Goal: Transaction & Acquisition: Purchase product/service

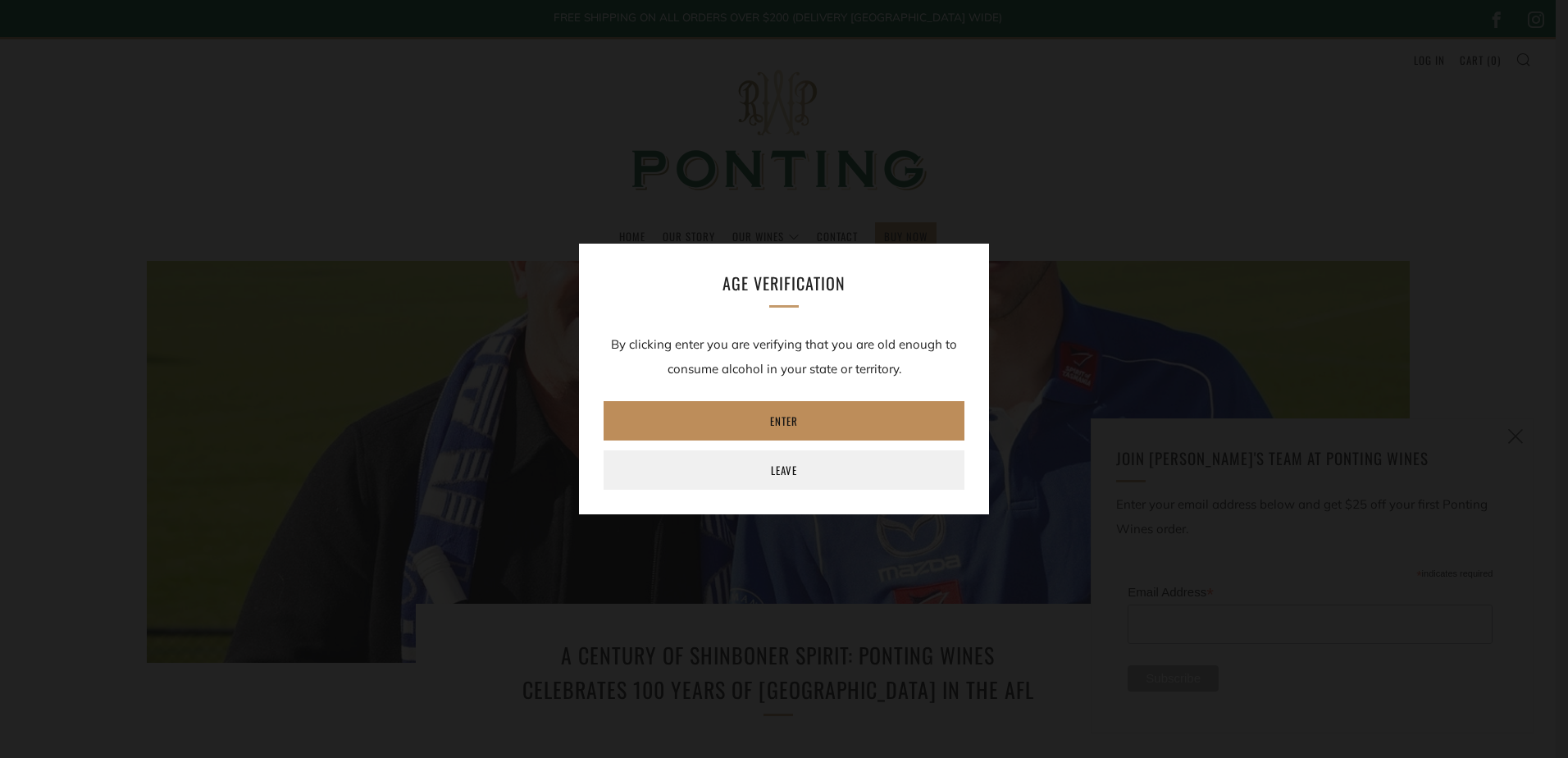
click at [769, 420] on link "Enter" at bounding box center [784, 421] width 361 height 40
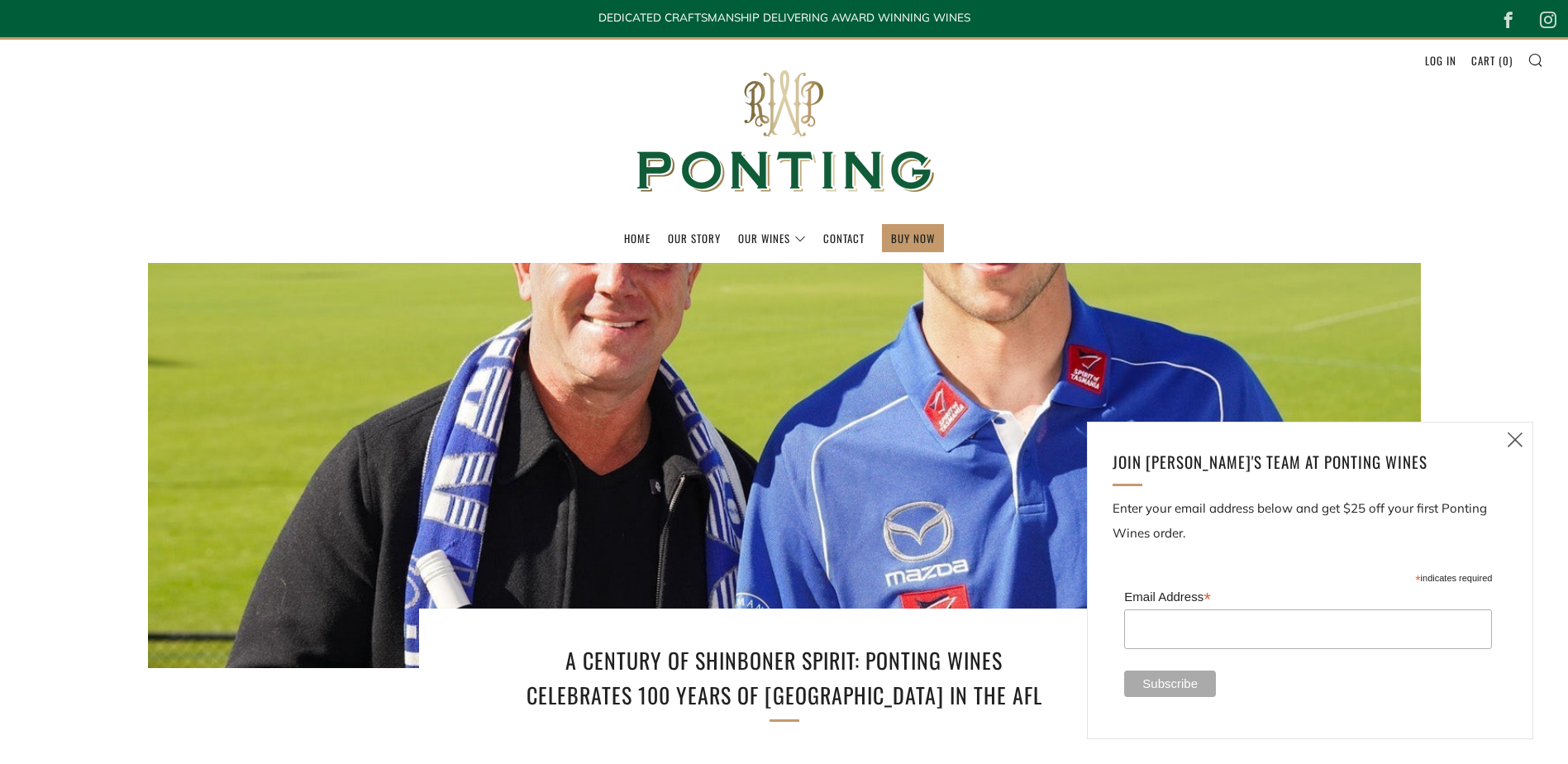
click at [1511, 438] on icon at bounding box center [1515, 440] width 20 height 21
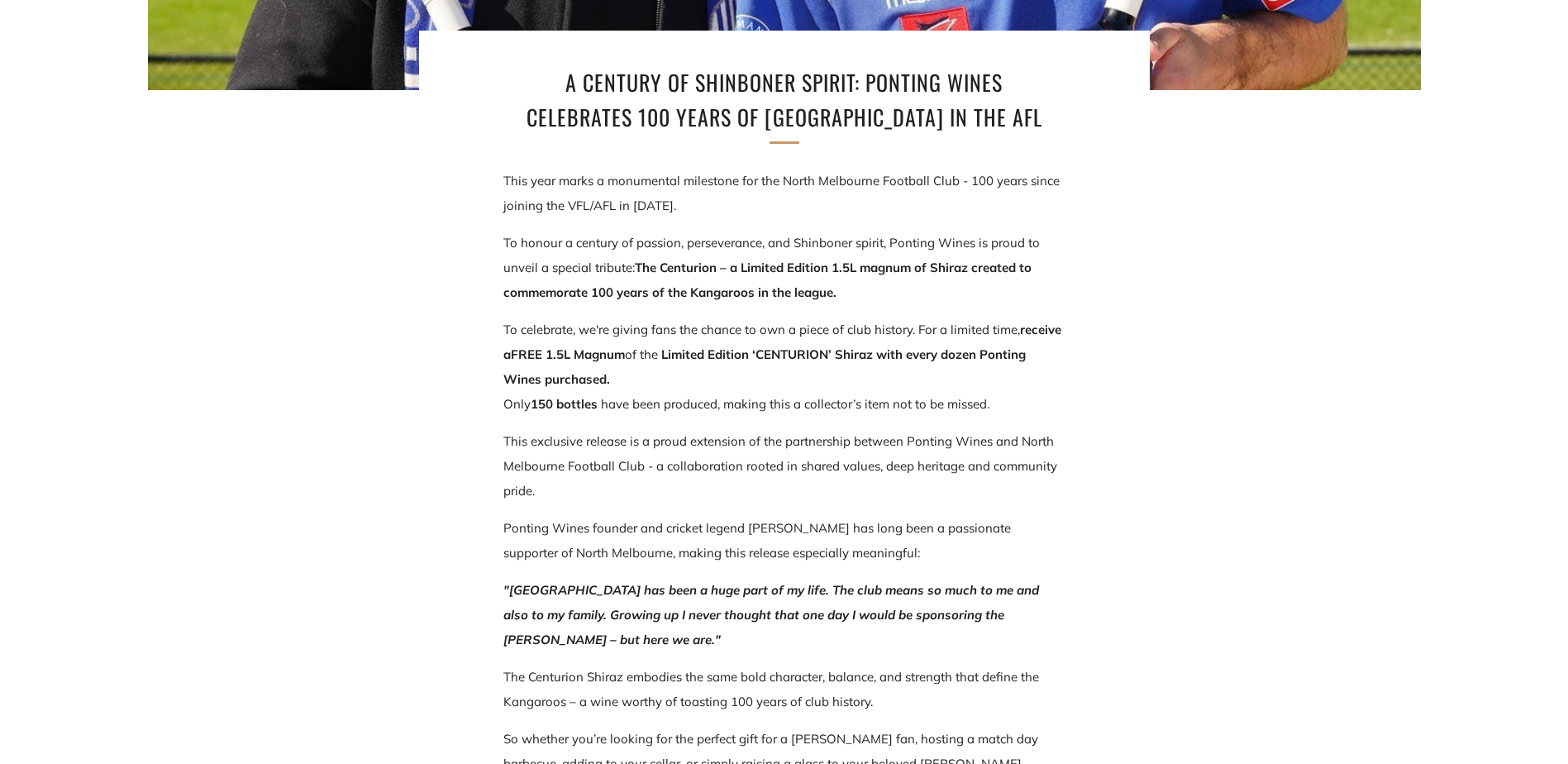
scroll to position [744, 0]
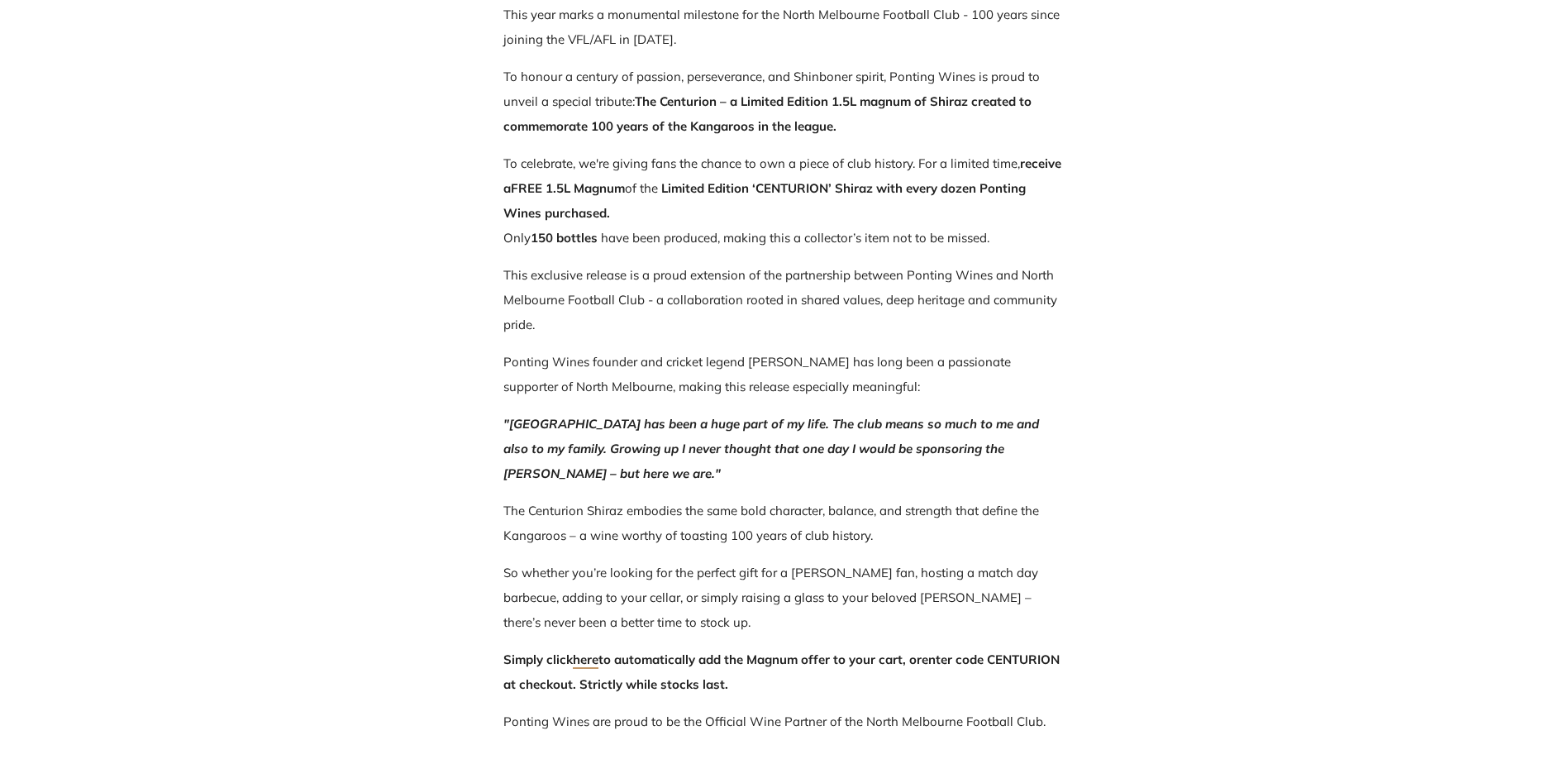
click at [766, 186] on strong "CENTURION’ Shiraz with every dozen Ponting Wines purchased." at bounding box center [765, 200] width 523 height 40
drag, startPoint x: 762, startPoint y: 188, endPoint x: 835, endPoint y: 188, distance: 73.0
click at [835, 188] on strong "CENTURION’ Shiraz with every dozen Ponting Wines purchased." at bounding box center [765, 200] width 523 height 40
copy strong "CENTURION"
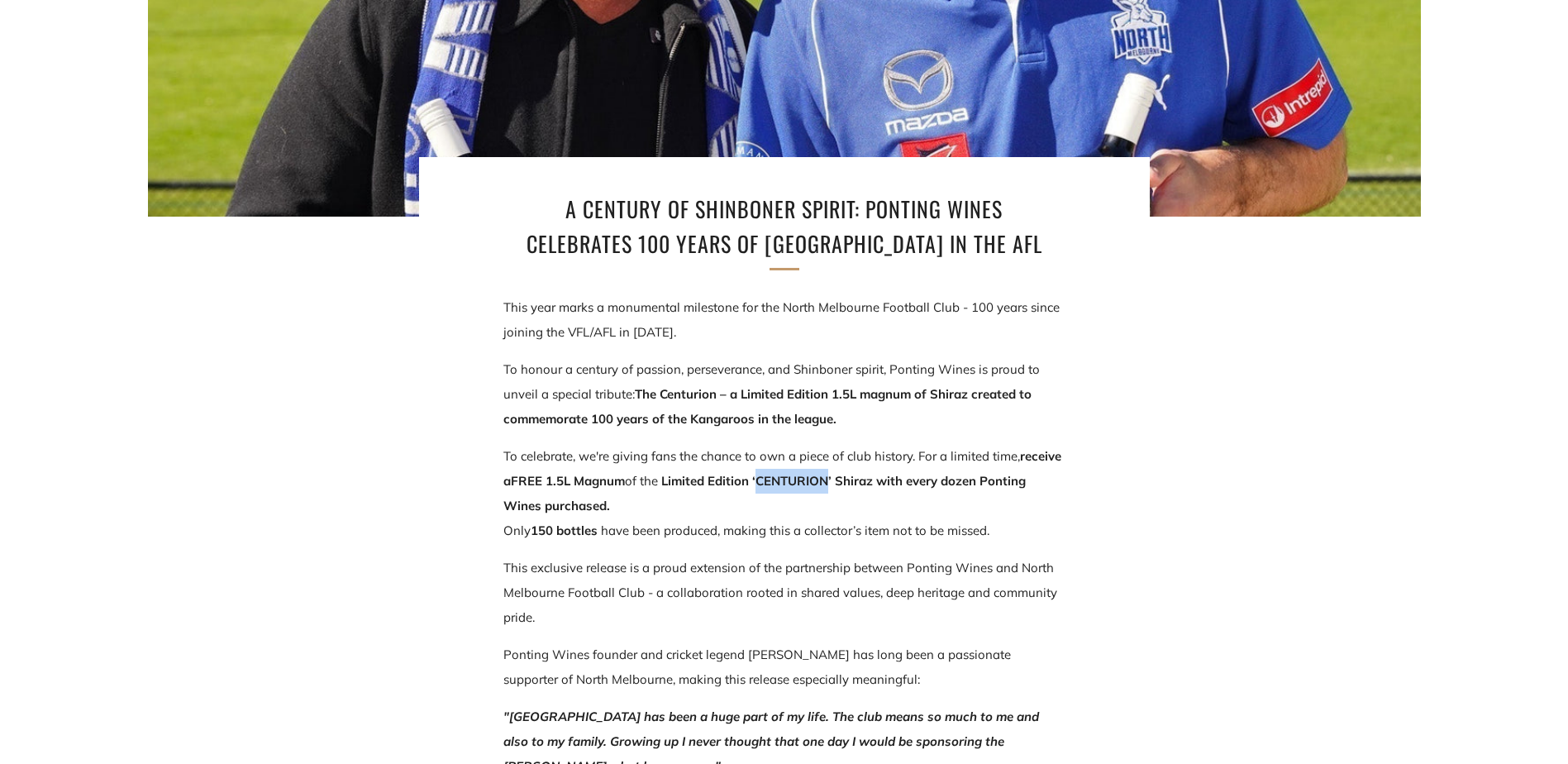
scroll to position [0, 0]
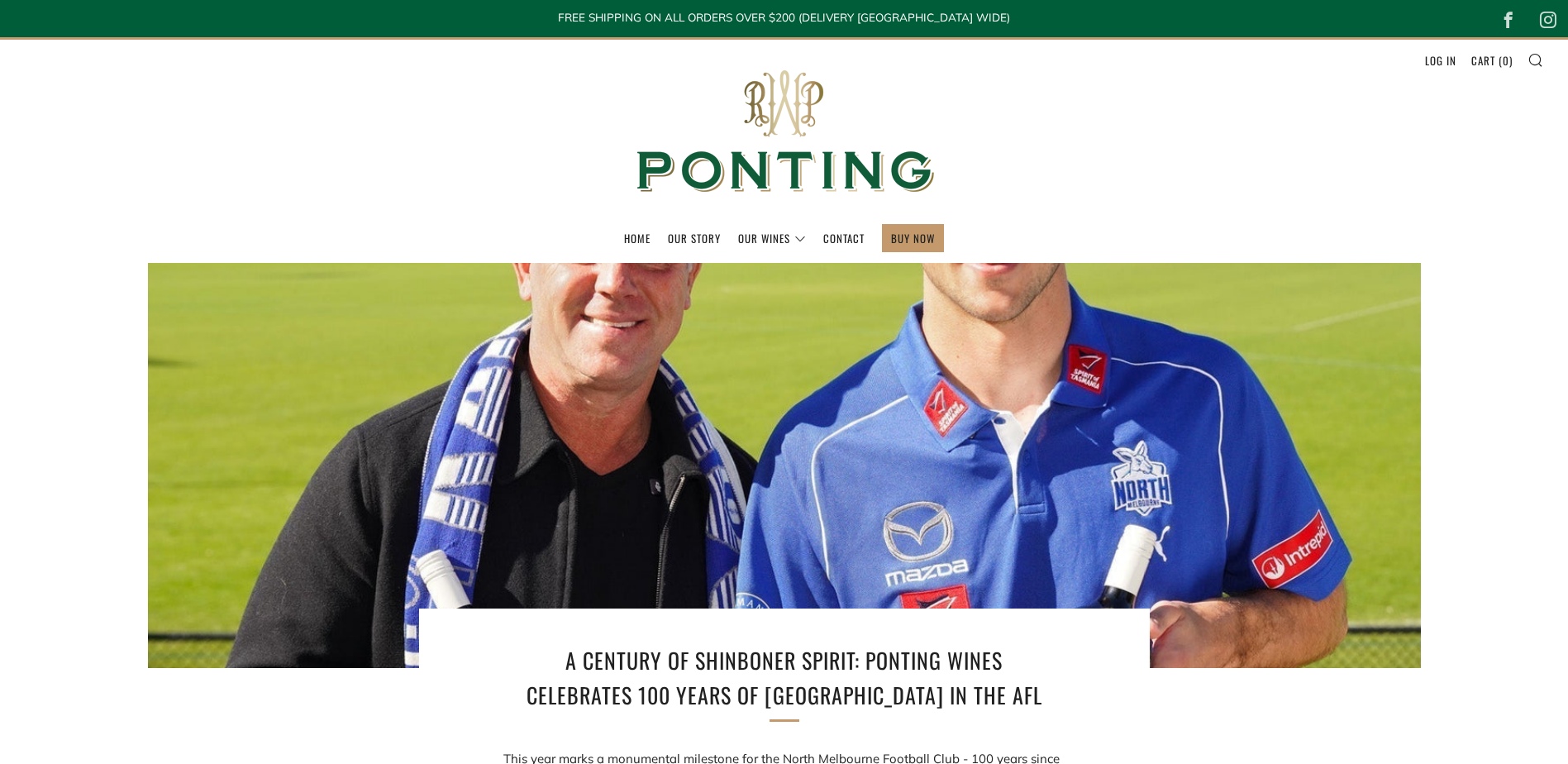
click at [916, 235] on link "BUY NOW" at bounding box center [913, 238] width 44 height 26
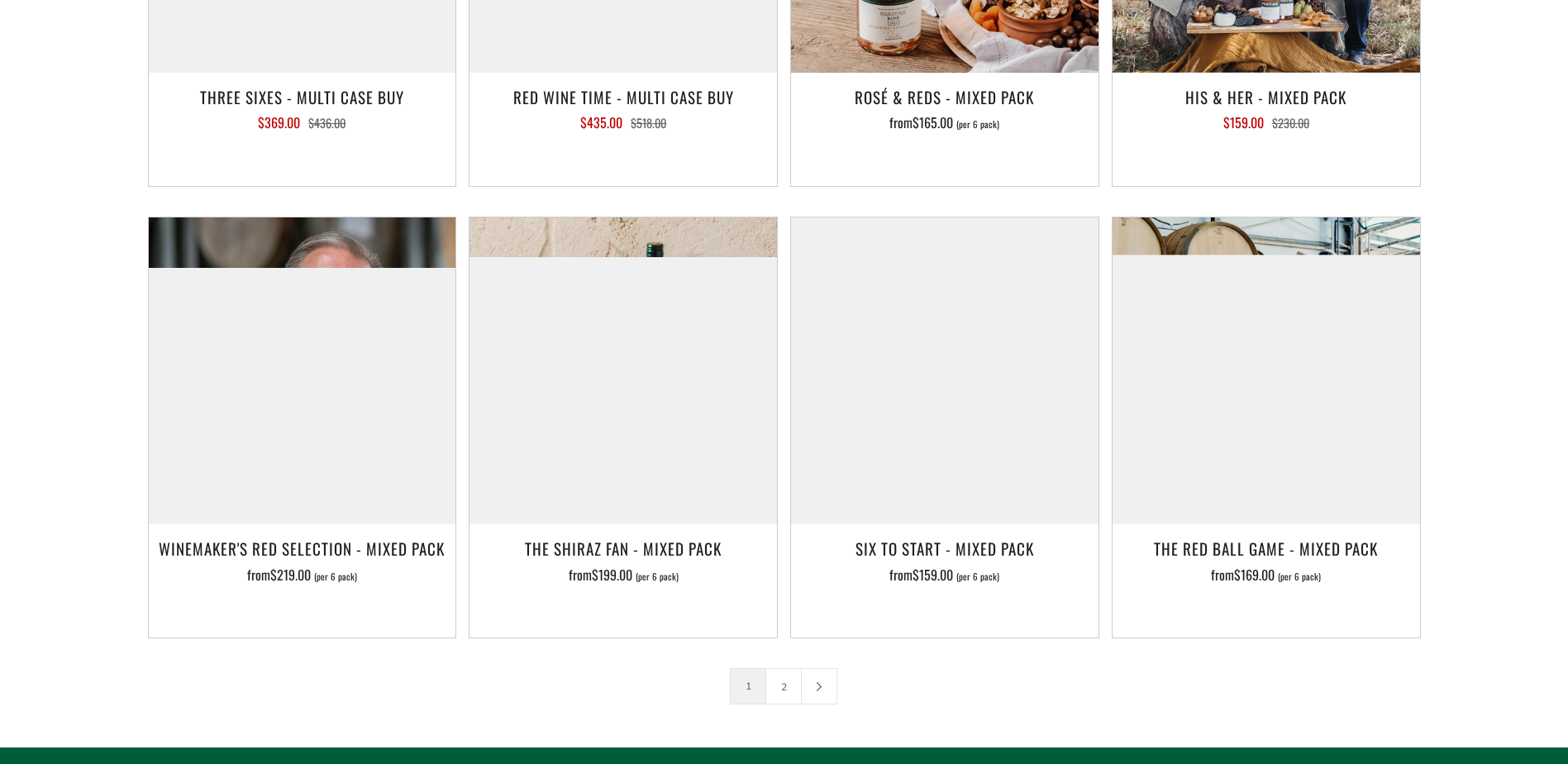
scroll to position [2548, 0]
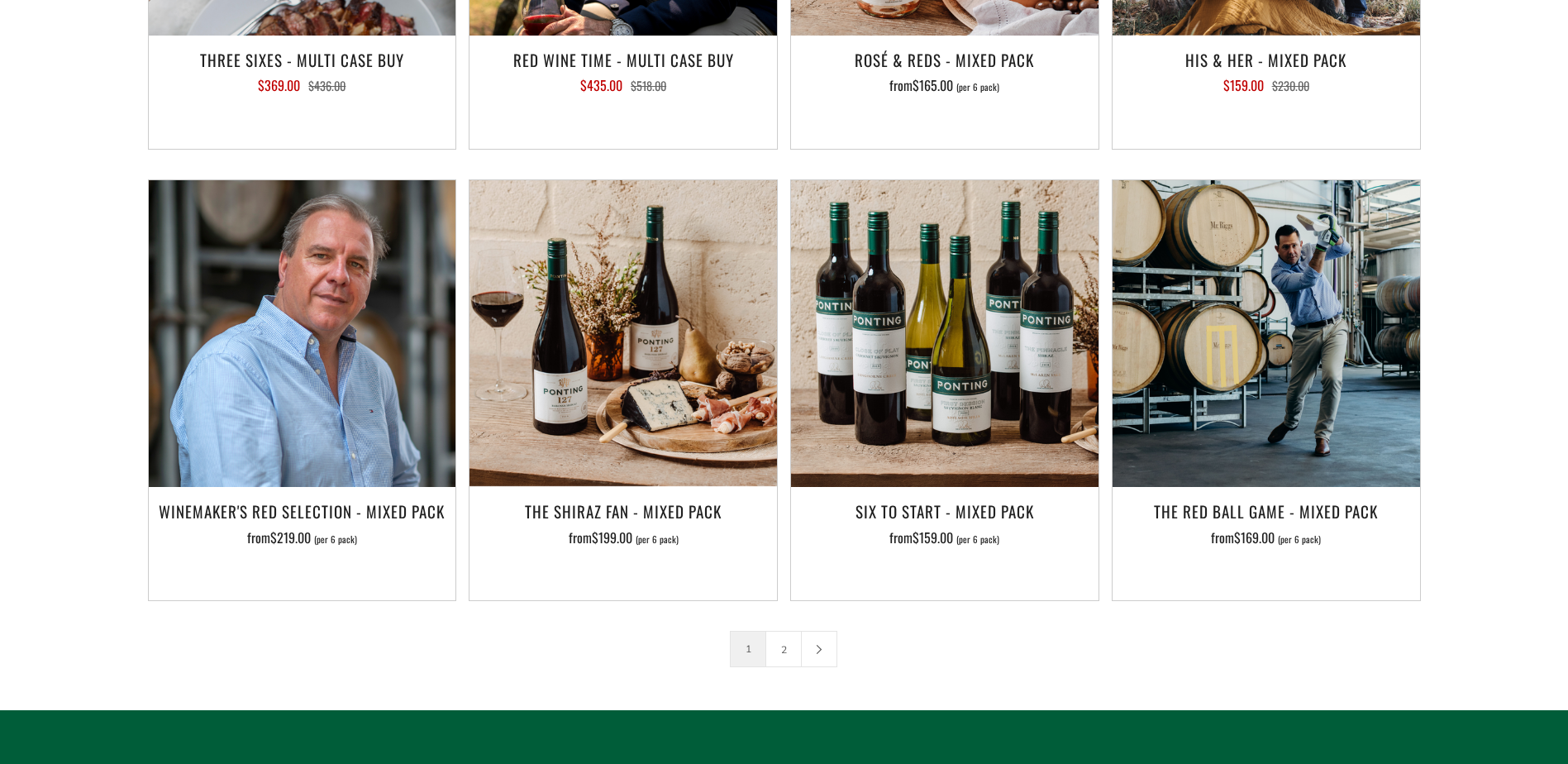
click at [774, 632] on link "2" at bounding box center [784, 649] width 35 height 35
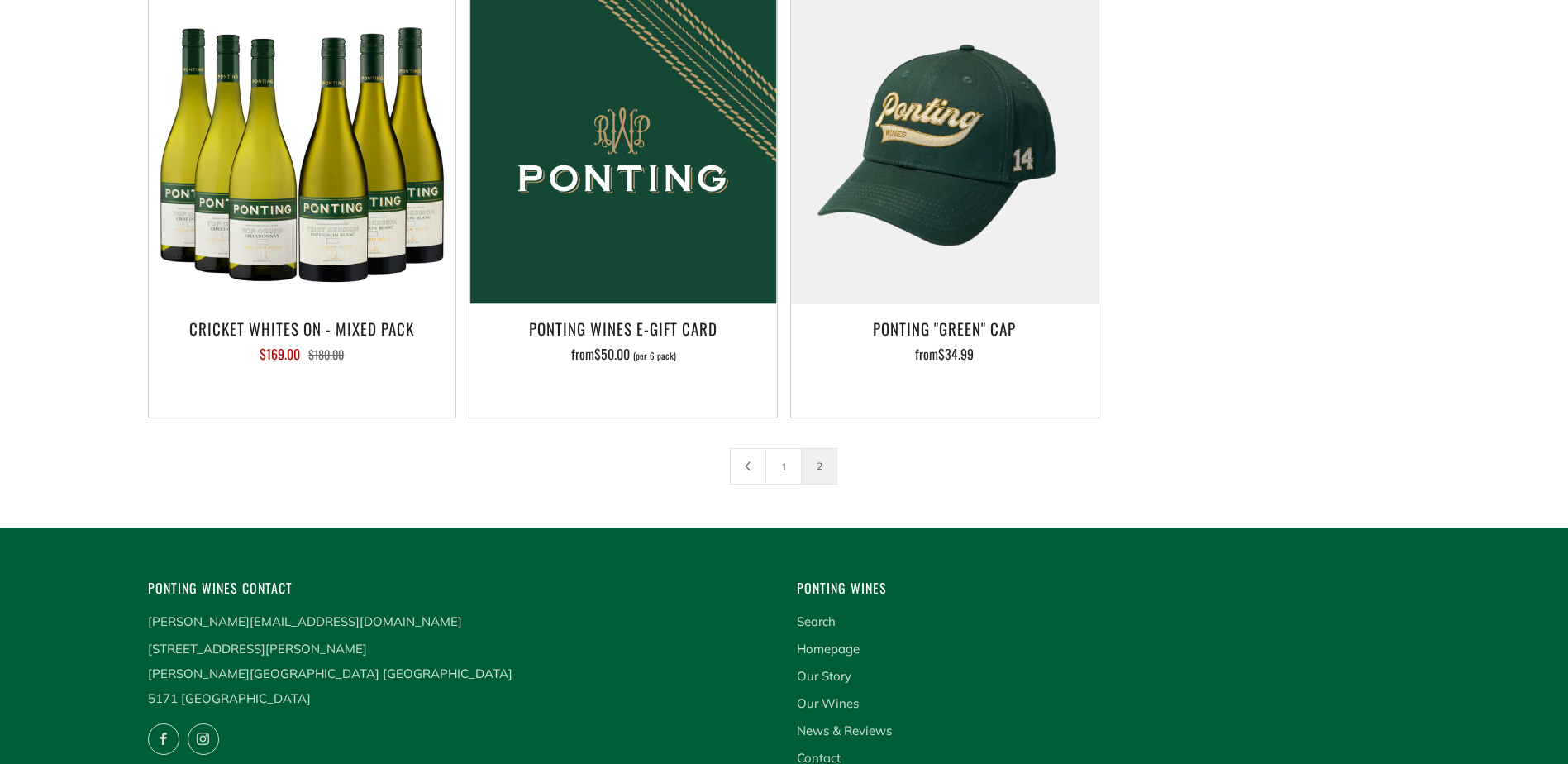
scroll to position [413, 0]
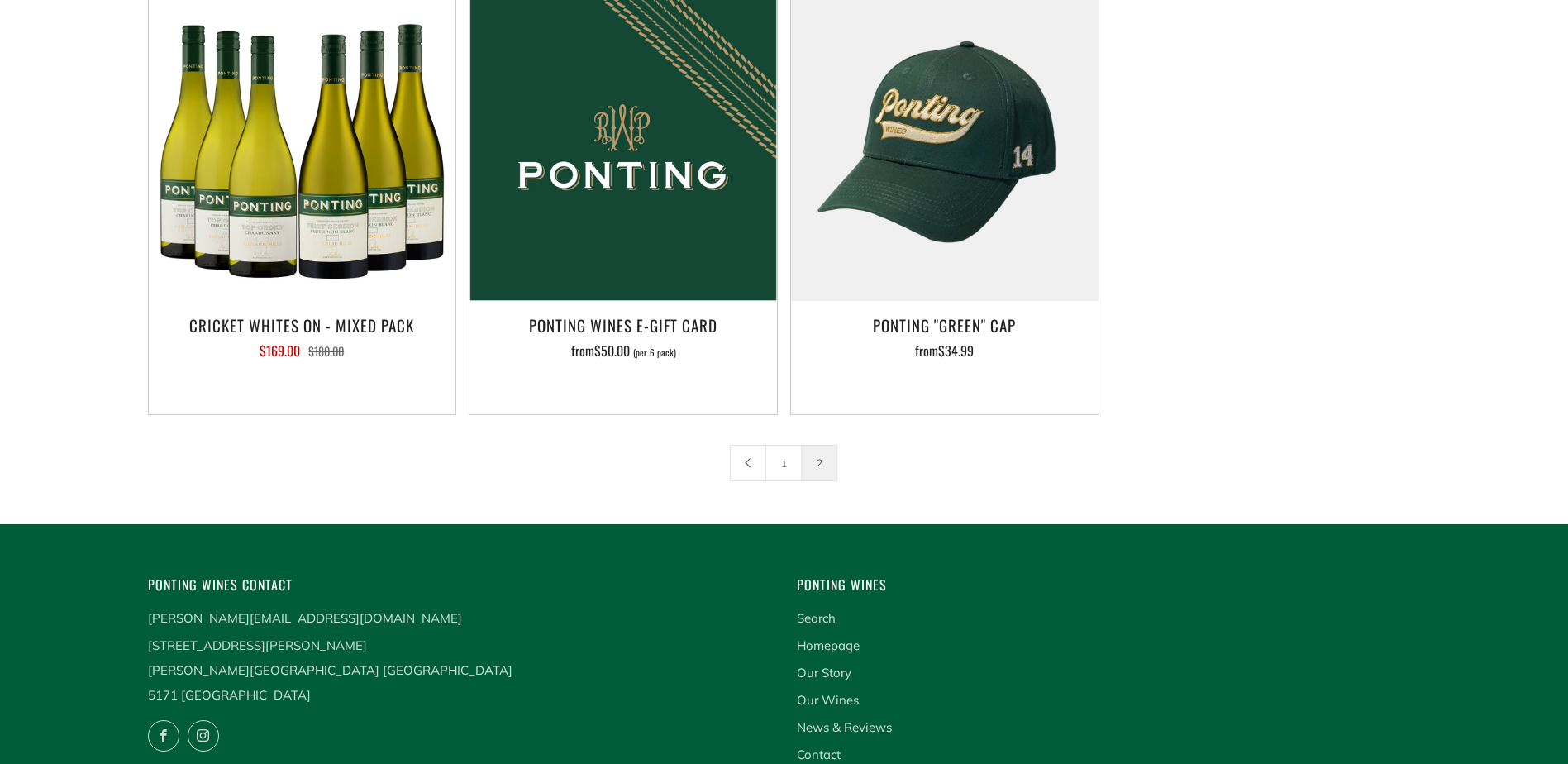
click at [788, 467] on link "1" at bounding box center [784, 463] width 35 height 35
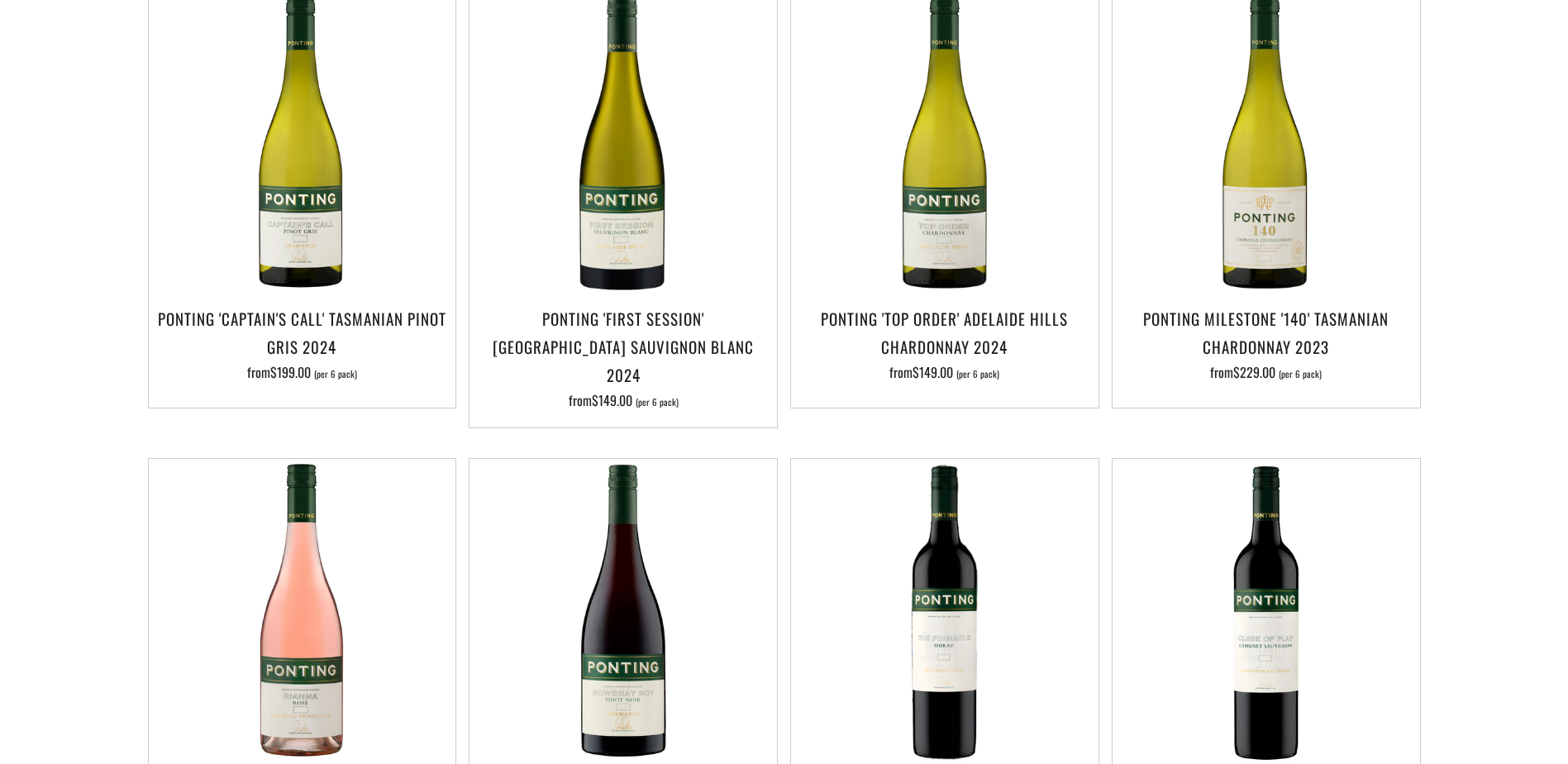
scroll to position [331, 0]
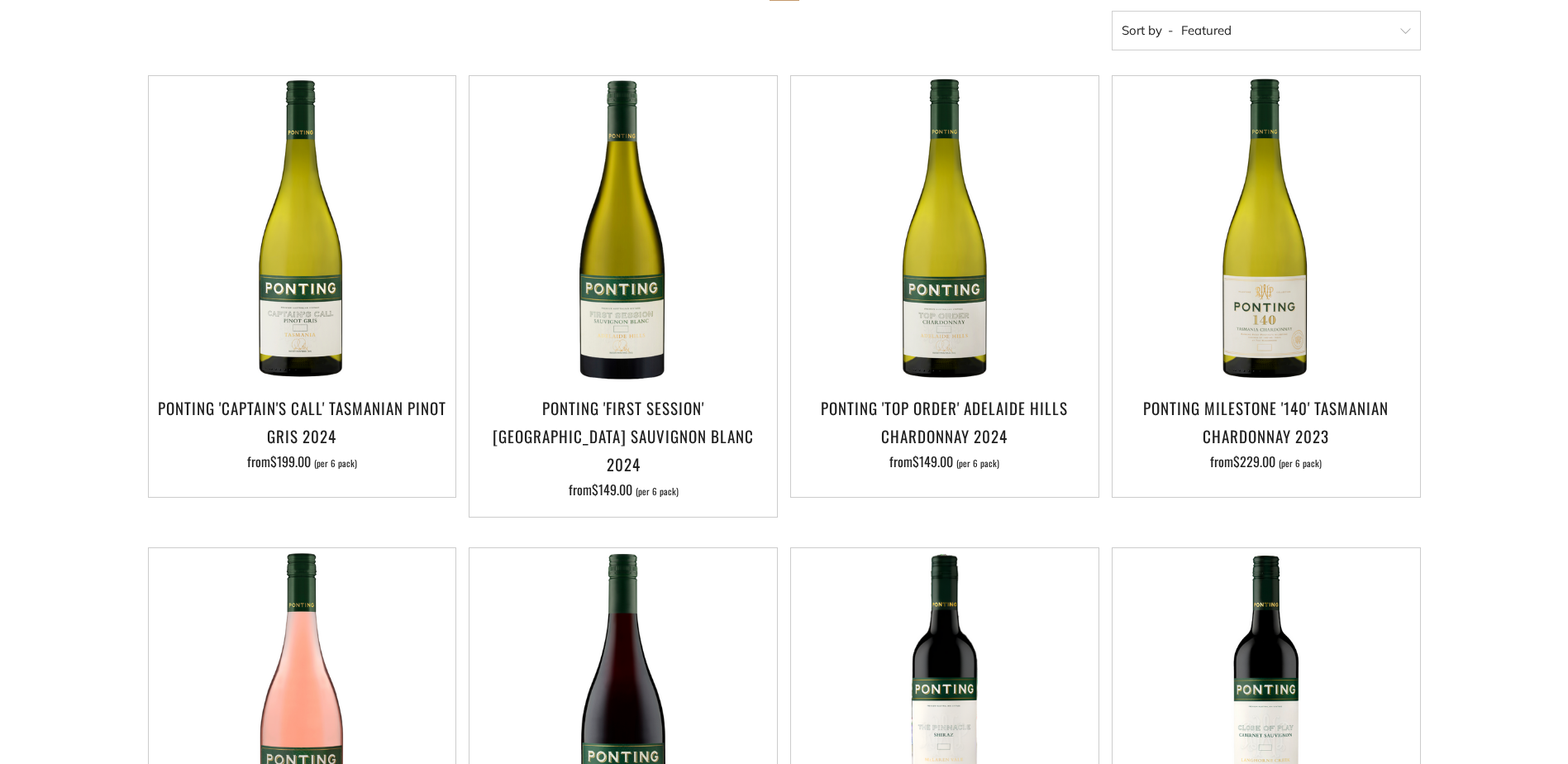
click at [1294, 364] on button "Add to Cart" at bounding box center [1266, 372] width 308 height 40
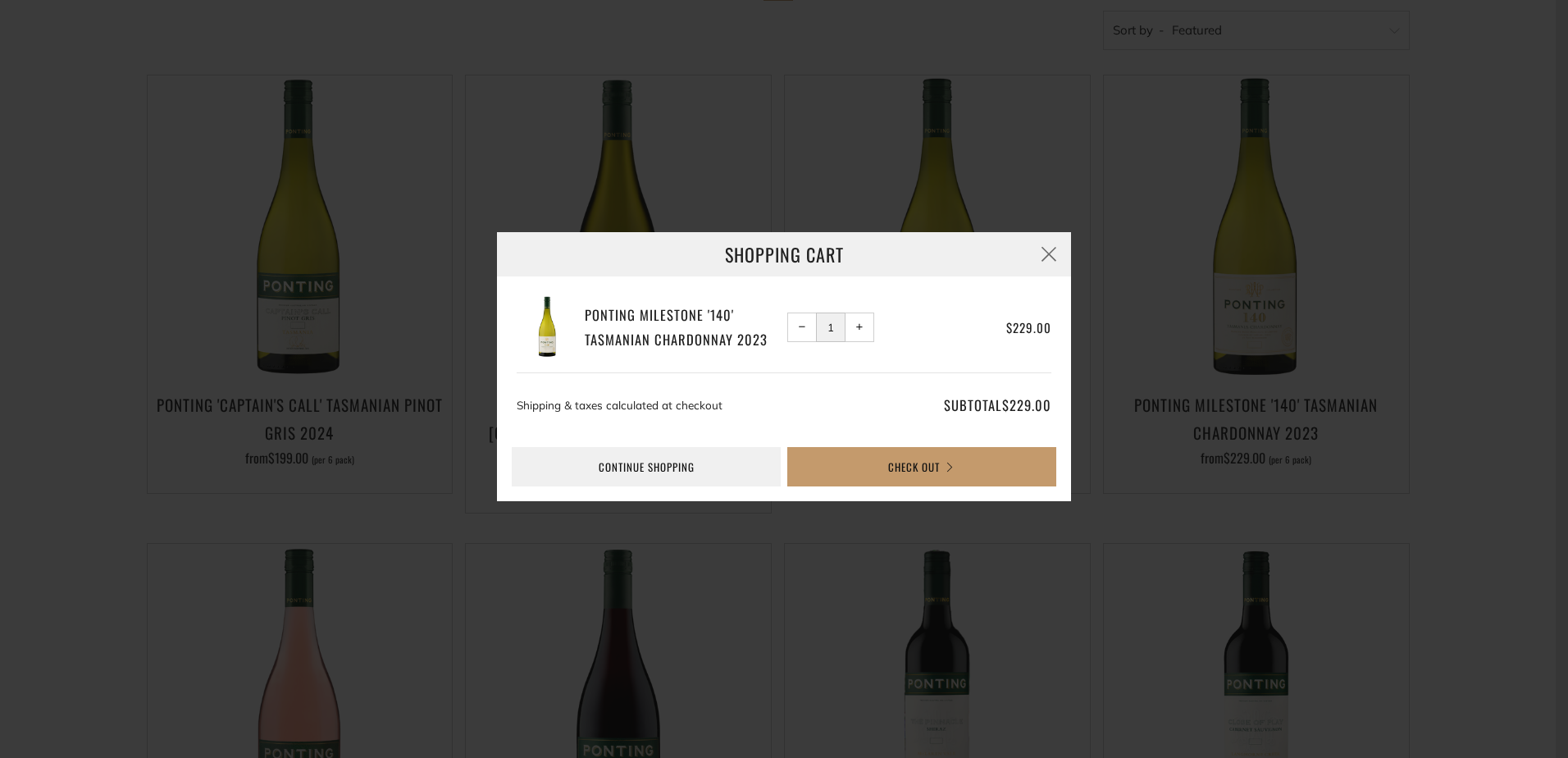
click at [853, 328] on button "+ Increase item quantity by one" at bounding box center [859, 328] width 29 height 29
click at [799, 323] on span "−" at bounding box center [802, 327] width 8 height 8
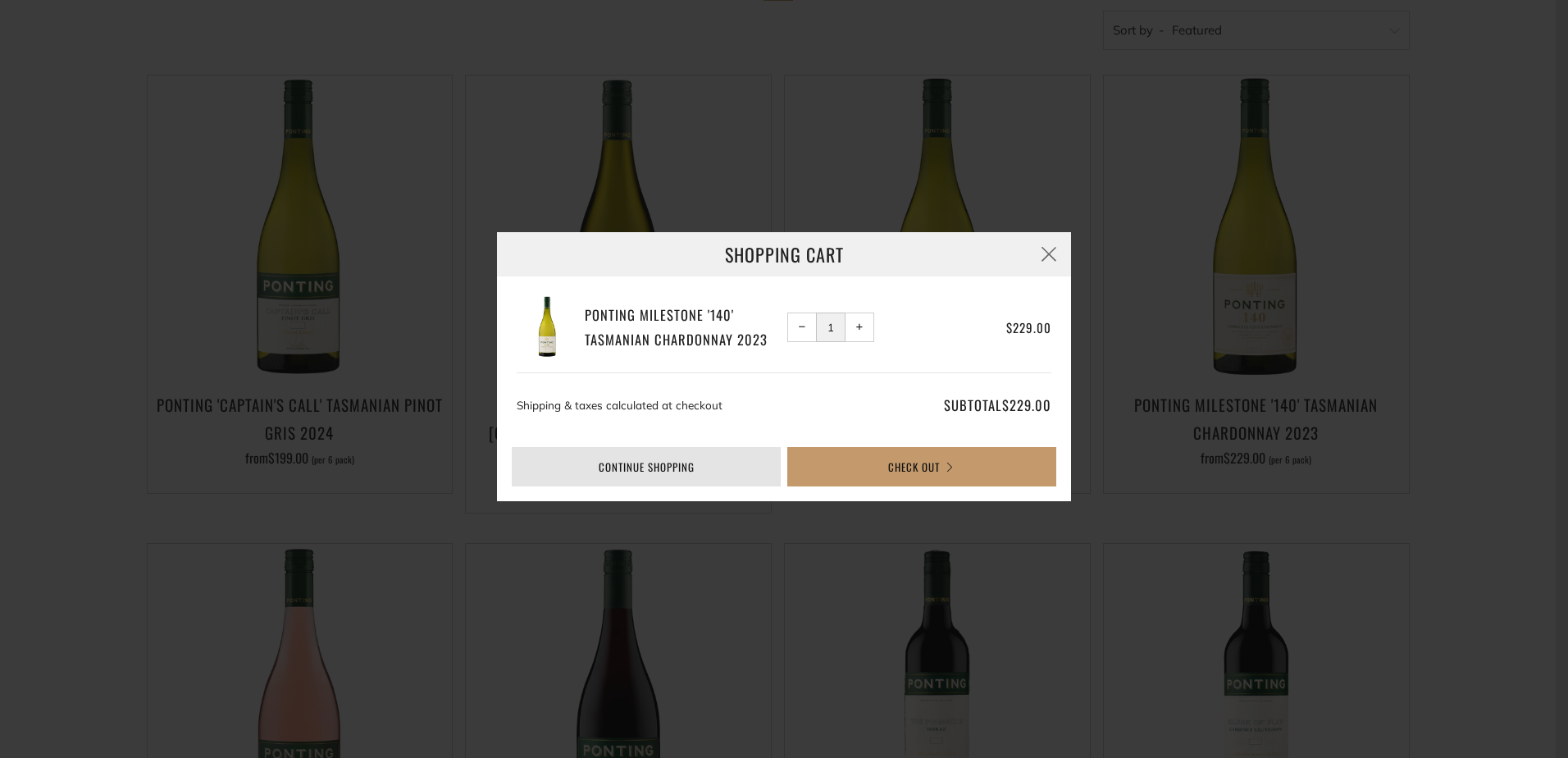
click at [719, 467] on link "Continue shopping" at bounding box center [646, 467] width 269 height 40
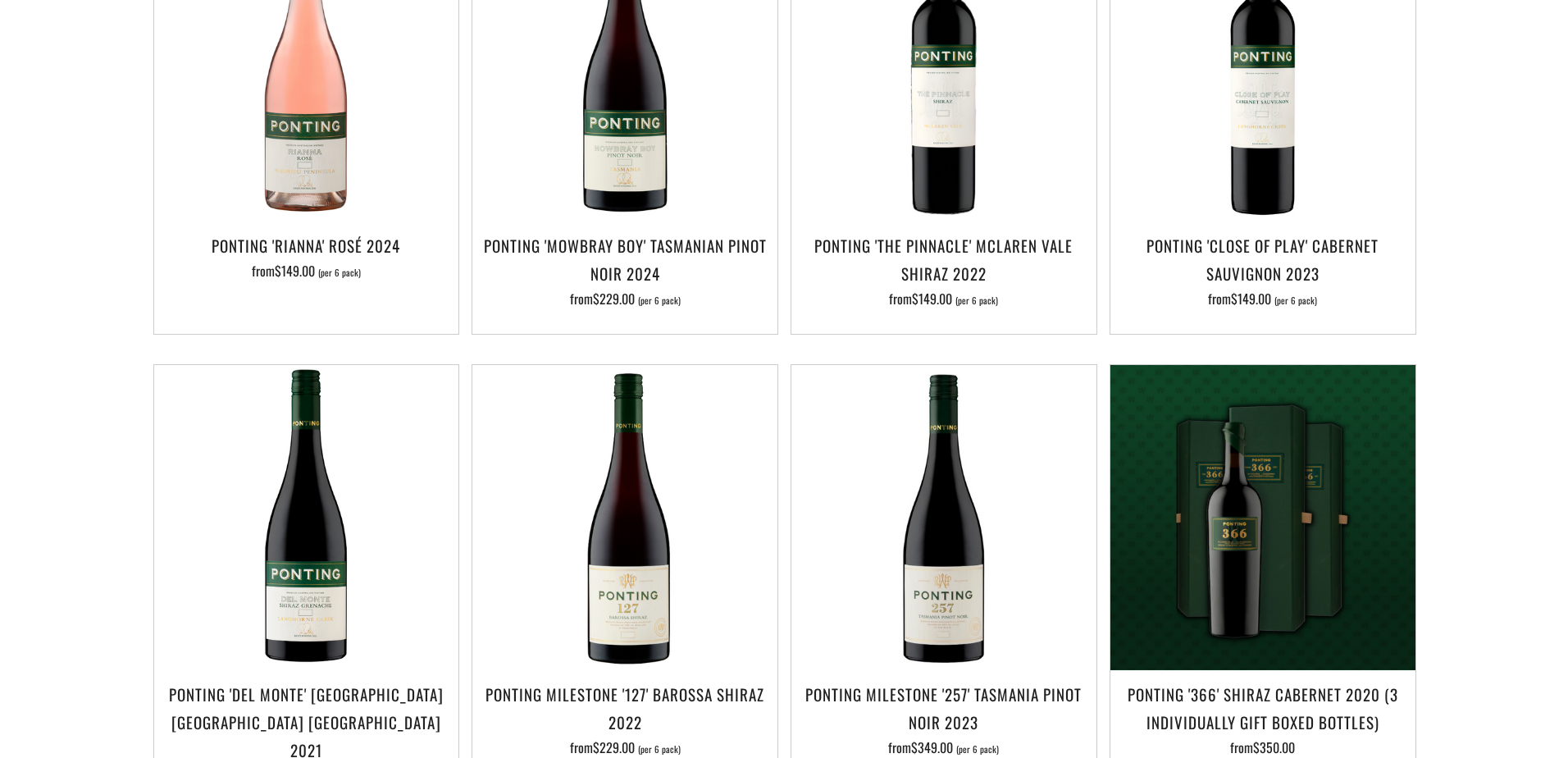
scroll to position [984, 0]
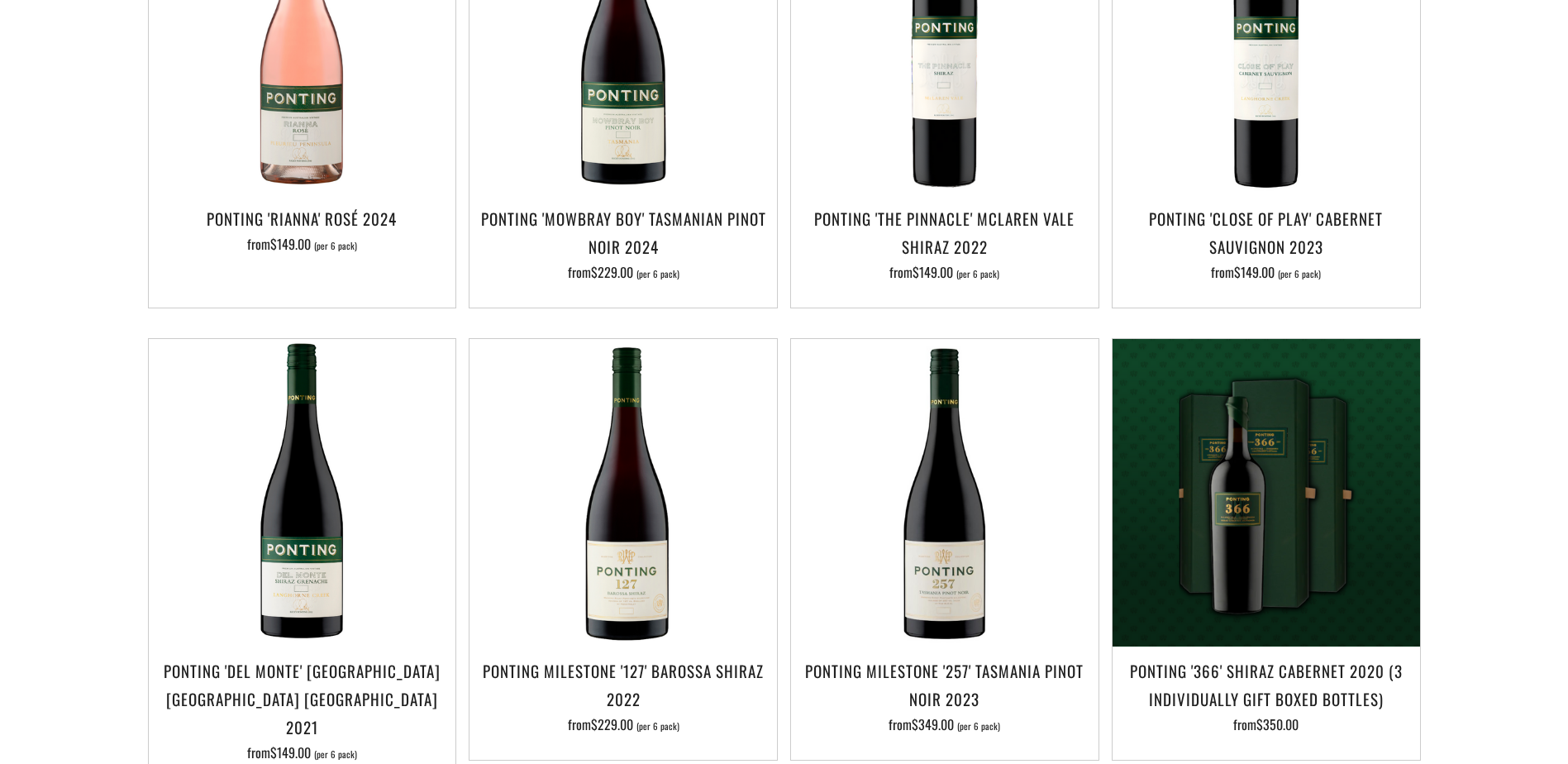
click at [979, 163] on button "Add to Cart" at bounding box center [944, 183] width 308 height 40
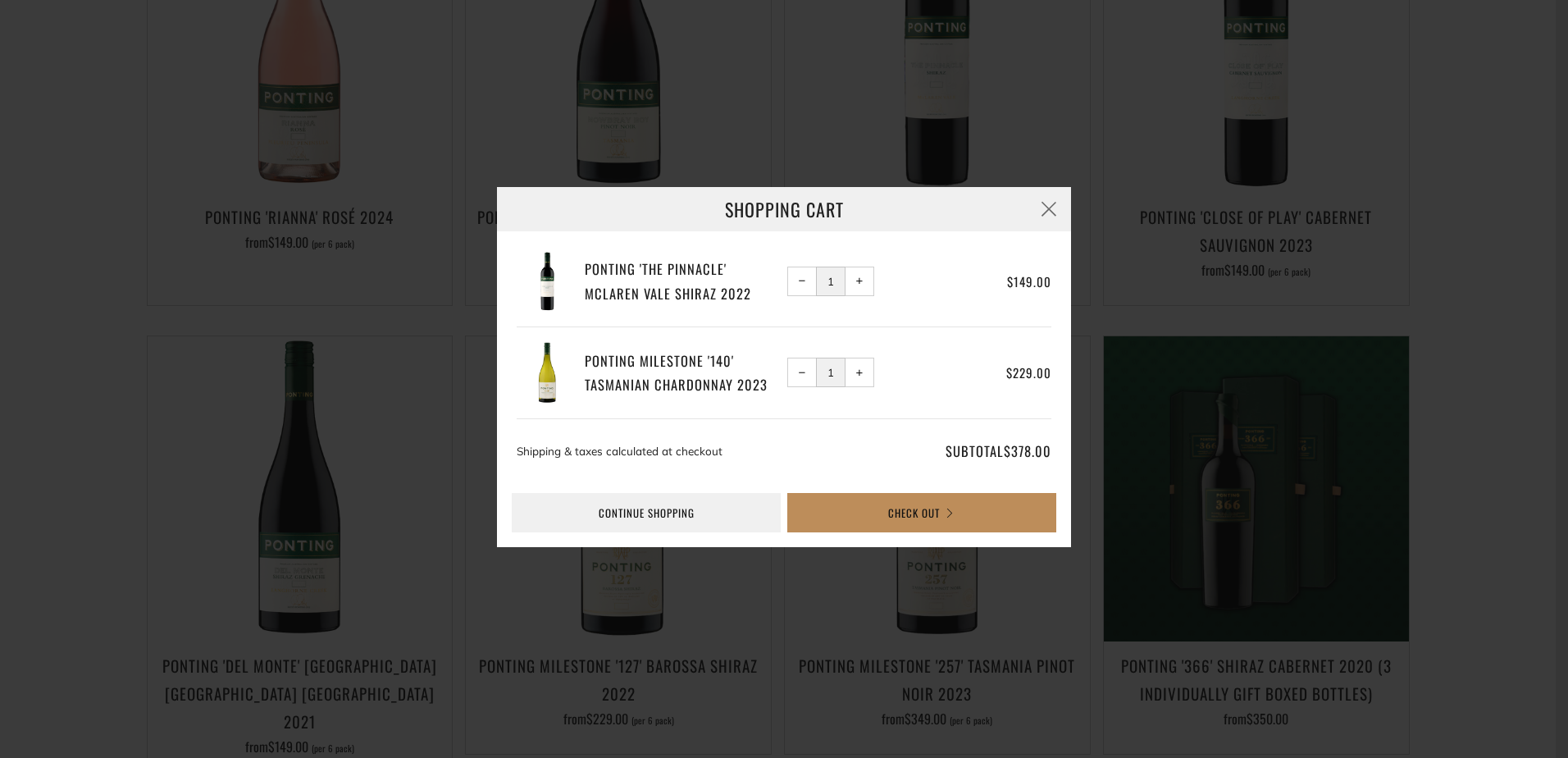
click at [912, 519] on button "Check Out" at bounding box center [921, 513] width 269 height 40
